Goal: Task Accomplishment & Management: Use online tool/utility

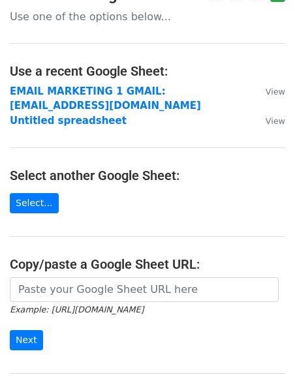
scroll to position [42, 0]
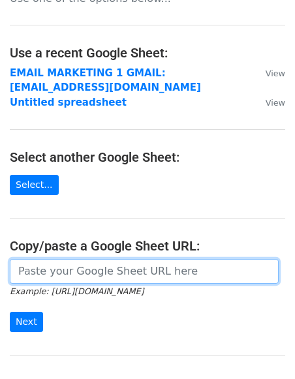
click at [81, 275] on input "url" at bounding box center [144, 271] width 269 height 25
paste input "[URL][DOMAIN_NAME]"
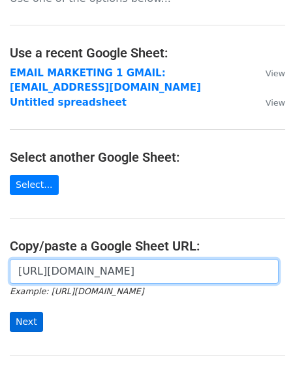
type input "https://docs.google.com/spreadsheets/d/1Sq57ms4l6IQ49DOYifgiGZvHQQtFB2LRuw-Imej…"
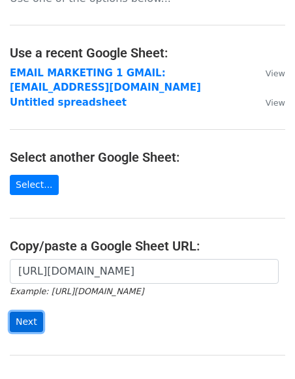
click at [18, 322] on input "Next" at bounding box center [26, 322] width 33 height 20
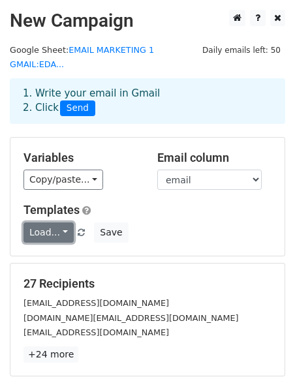
click at [59, 222] on link "Load..." at bounding box center [48, 232] width 50 height 20
click at [60, 250] on link "dm 1" at bounding box center [75, 260] width 103 height 21
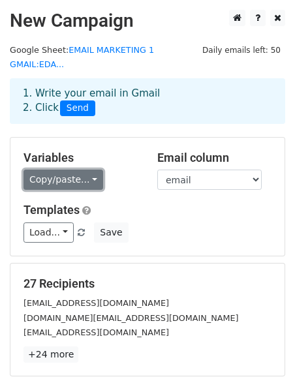
click at [78, 170] on link "Copy/paste..." at bounding box center [63, 180] width 80 height 20
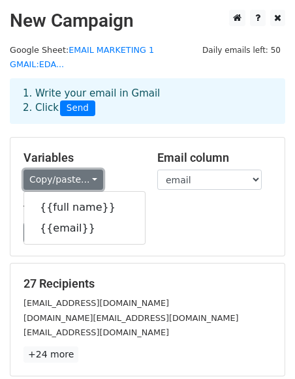
click at [78, 170] on link "Copy/paste..." at bounding box center [63, 180] width 80 height 20
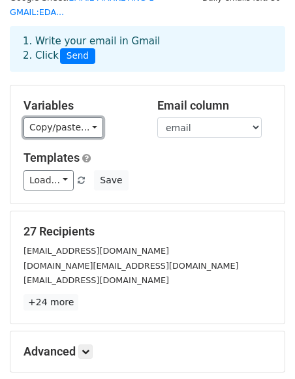
scroll to position [52, 0]
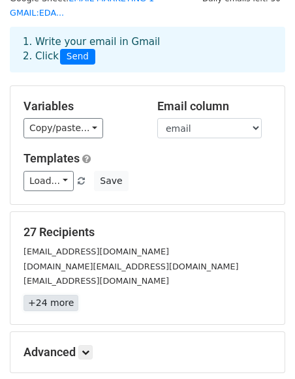
click at [58, 295] on link "+24 more" at bounding box center [50, 303] width 55 height 16
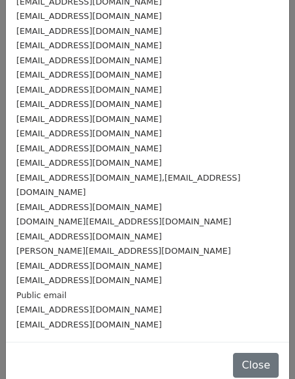
scroll to position [0, 0]
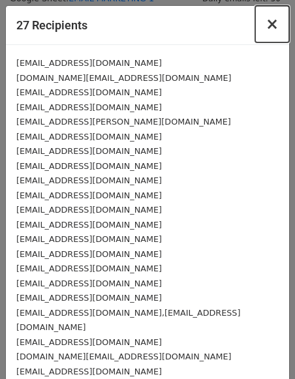
click at [269, 23] on span "×" at bounding box center [271, 24] width 13 height 18
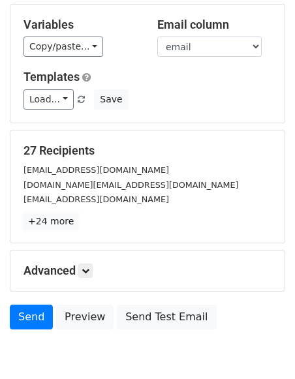
scroll to position [146, 0]
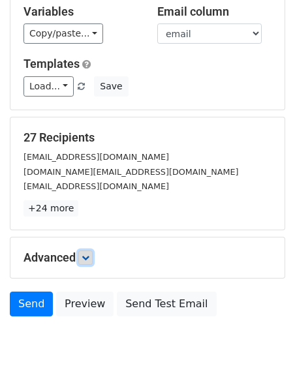
click at [89, 254] on icon at bounding box center [86, 258] width 8 height 8
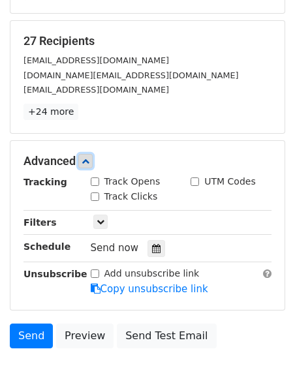
scroll to position [307, 0]
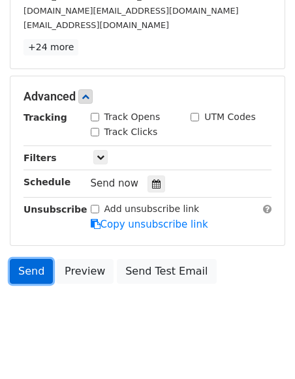
click at [31, 259] on link "Send" at bounding box center [31, 271] width 43 height 25
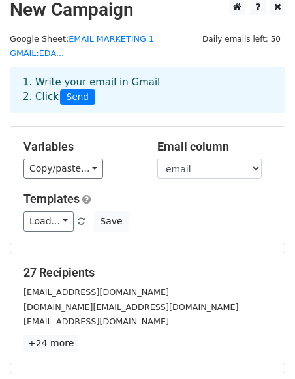
scroll to position [0, 0]
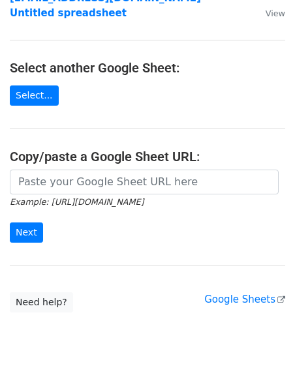
scroll to position [132, 0]
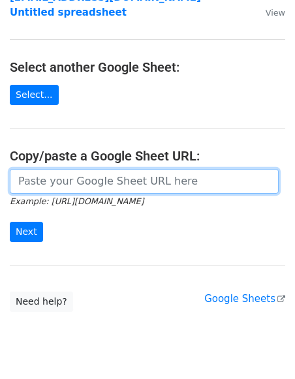
click at [66, 182] on input "url" at bounding box center [144, 181] width 269 height 25
paste input "https://docs.google.com/spreadsheets/d/1Sq57ms4l6IQ49DOYifgiGZvHQQtFB2LRuw-Imej…"
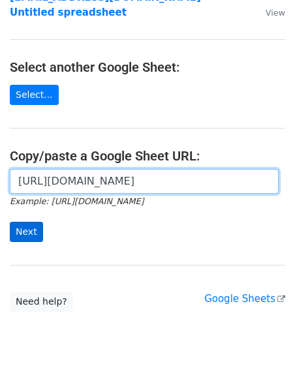
type input "https://docs.google.com/spreadsheets/d/1Sq57ms4l6IQ49DOYifgiGZvHQQtFB2LRuw-Imej…"
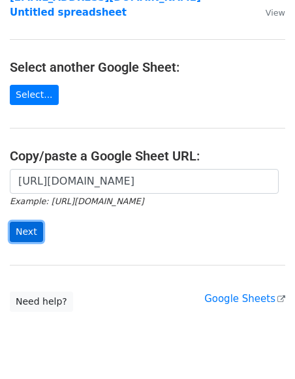
click at [22, 236] on input "Next" at bounding box center [26, 232] width 33 height 20
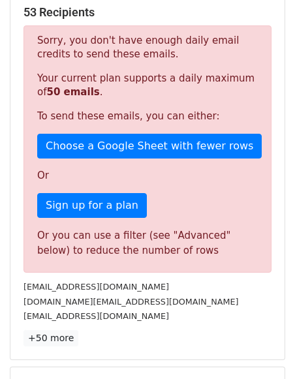
scroll to position [273, 0]
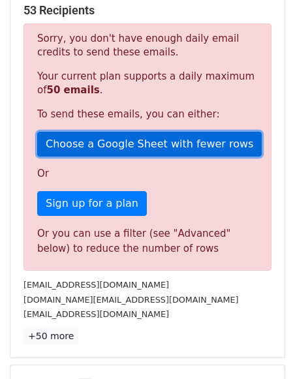
click at [118, 136] on link "Choose a Google Sheet with fewer rows" at bounding box center [149, 144] width 224 height 25
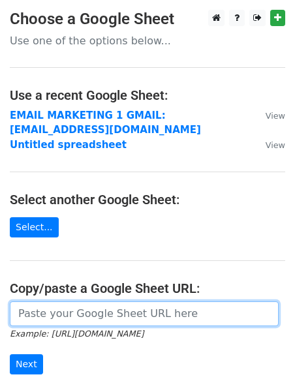
click at [41, 315] on input "url" at bounding box center [144, 313] width 269 height 25
paste input "https://docs.google.com/spreadsheets/d/1Sq57ms4l6IQ49DOYifgiGZvHQQtFB2LRuw-Imej…"
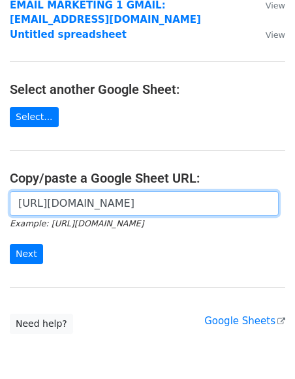
scroll to position [115, 0]
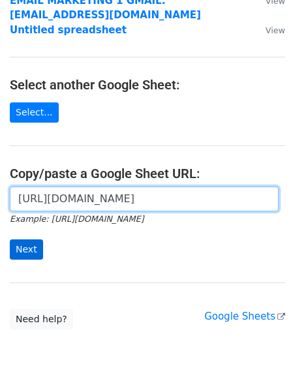
type input "https://docs.google.com/spreadsheets/d/1Sq57ms4l6IQ49DOYifgiGZvHQQtFB2LRuw-Imej…"
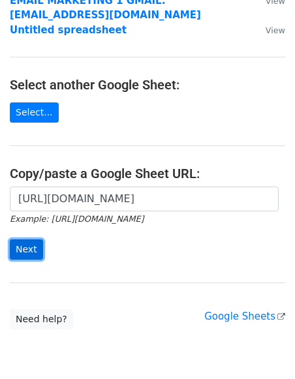
click at [22, 241] on input "Next" at bounding box center [26, 249] width 33 height 20
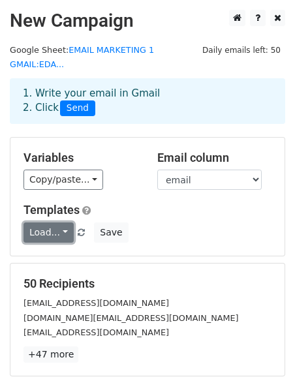
click at [52, 222] on link "Load..." at bounding box center [48, 232] width 50 height 20
click at [50, 250] on link "dm 1" at bounding box center [75, 260] width 103 height 21
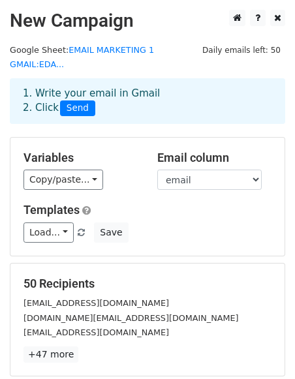
scroll to position [179, 0]
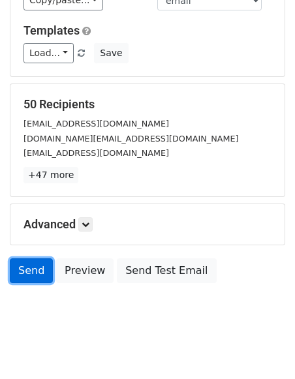
click at [29, 258] on link "Send" at bounding box center [31, 270] width 43 height 25
